Goal: Task Accomplishment & Management: Complete application form

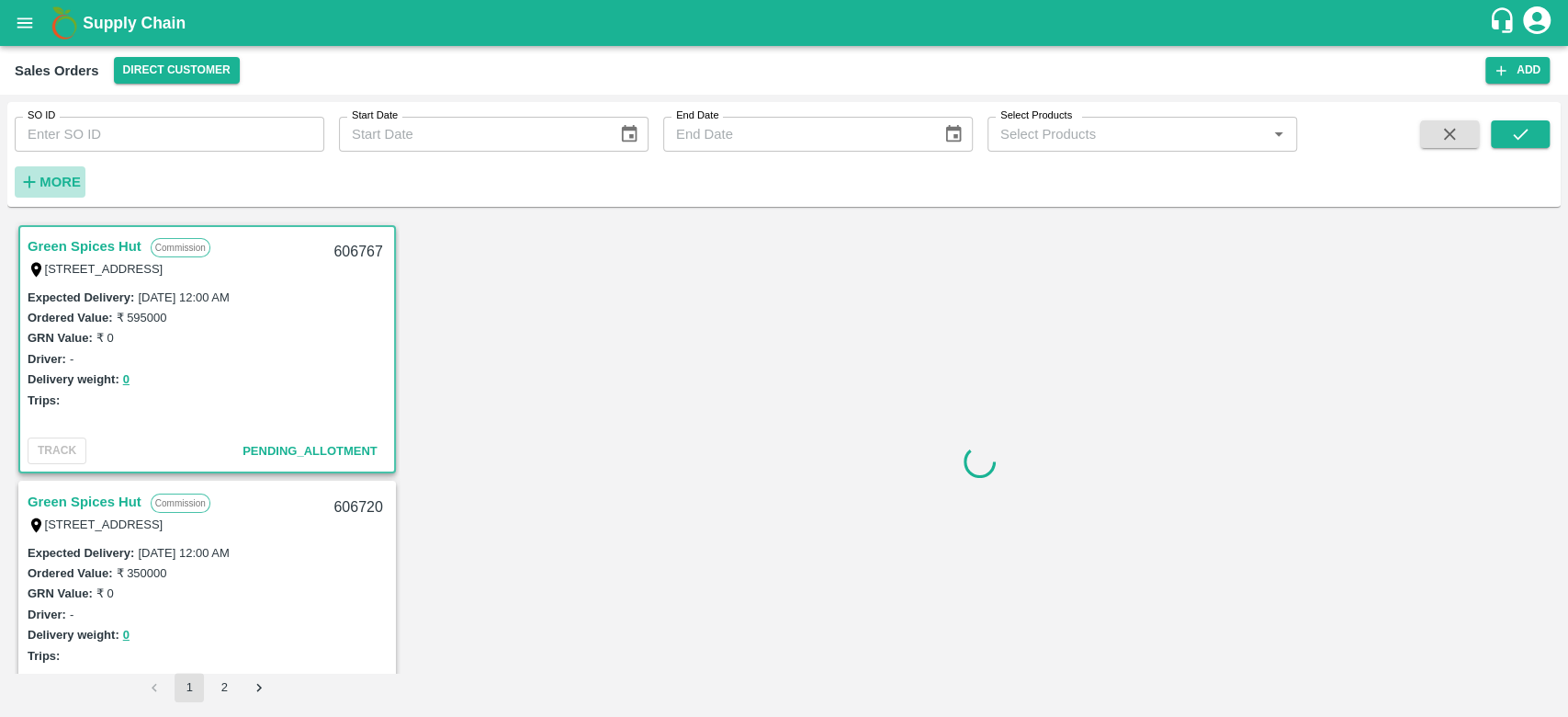
click at [58, 181] on strong "More" at bounding box center [60, 182] width 41 height 15
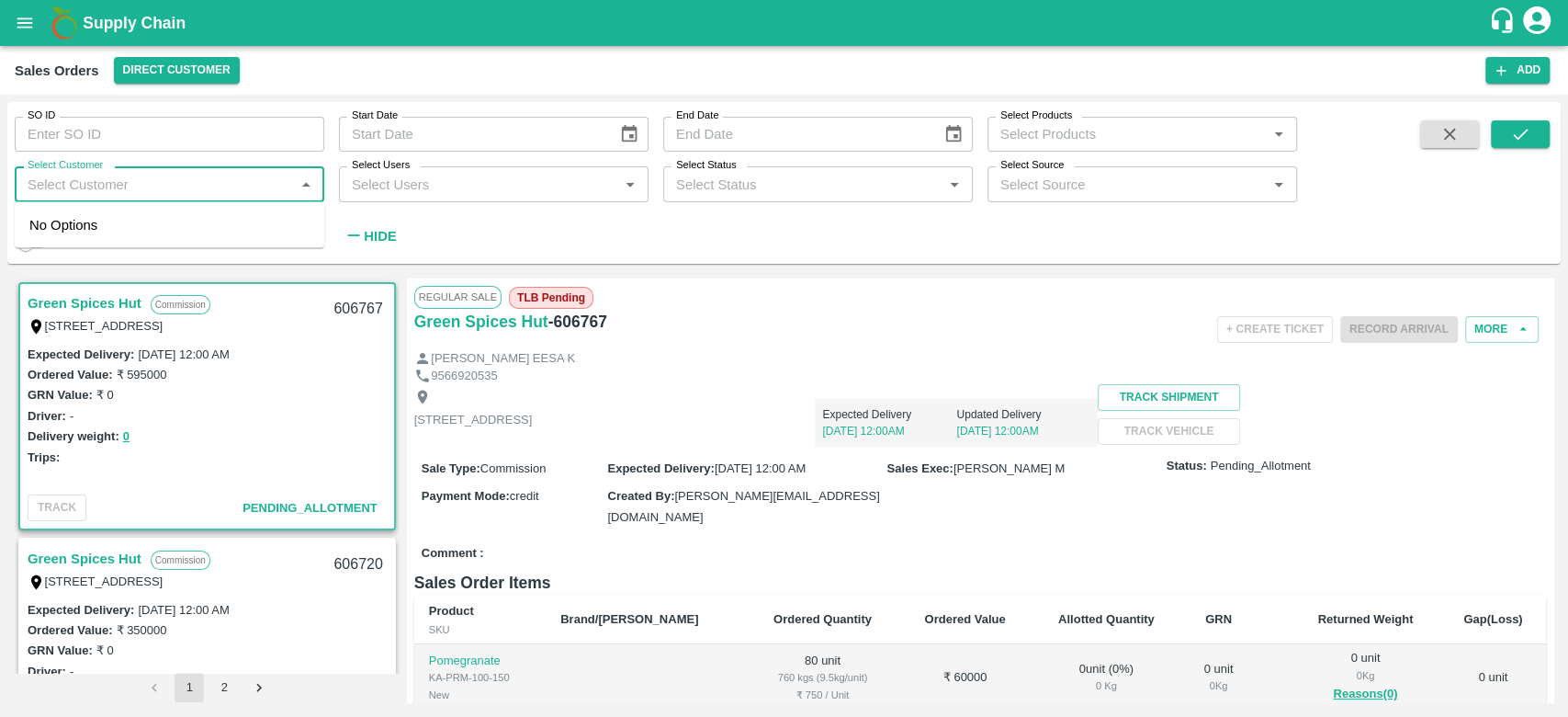
click at [58, 181] on input "Select Customer" at bounding box center [154, 184] width 269 height 24
type input "i"
